Goal: Transaction & Acquisition: Purchase product/service

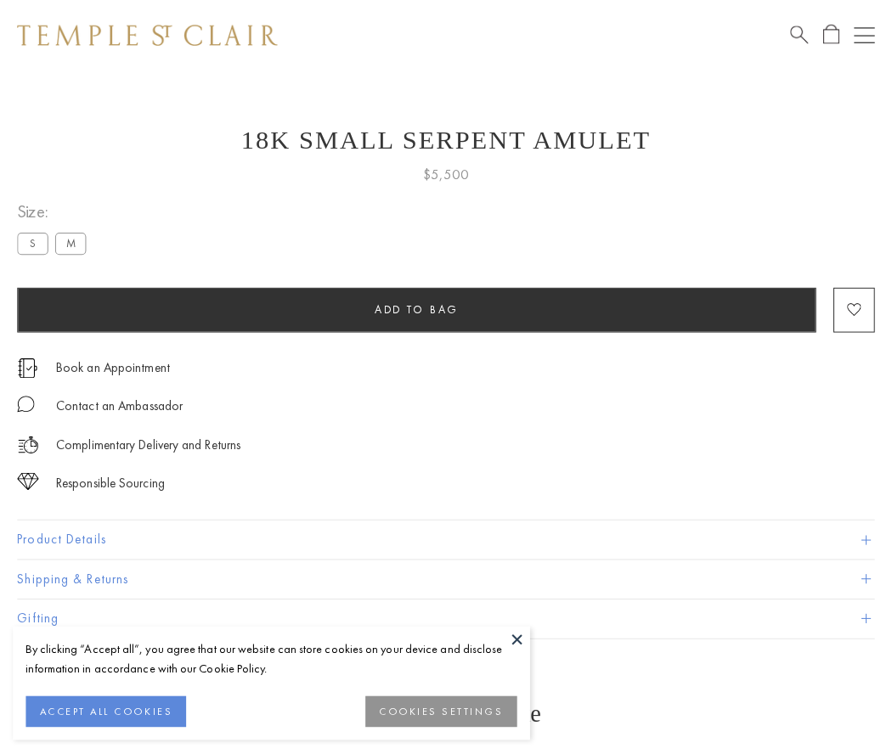
scroll to position [7, 0]
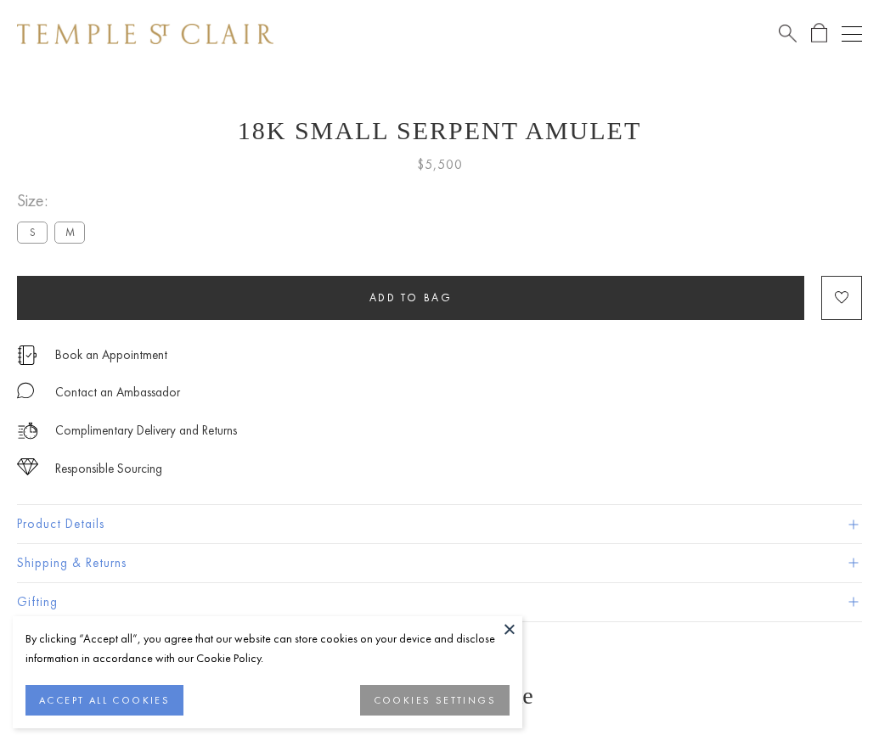
click at [410, 297] on span "Add to bag" at bounding box center [410, 297] width 83 height 14
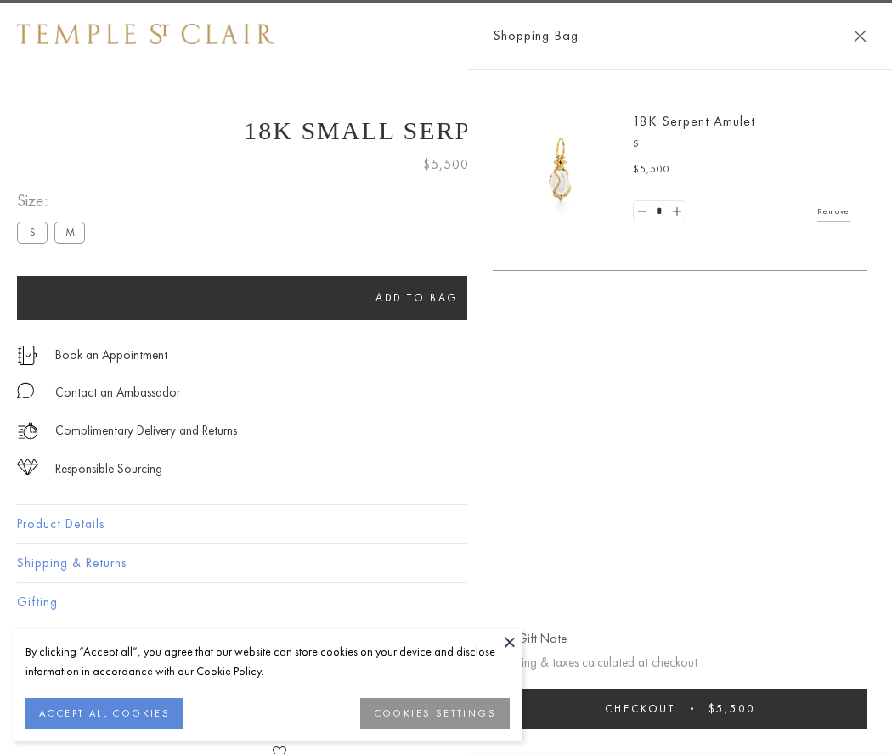
click at [825, 708] on button "Checkout $5,500" at bounding box center [680, 709] width 374 height 40
